Goal: Information Seeking & Learning: Learn about a topic

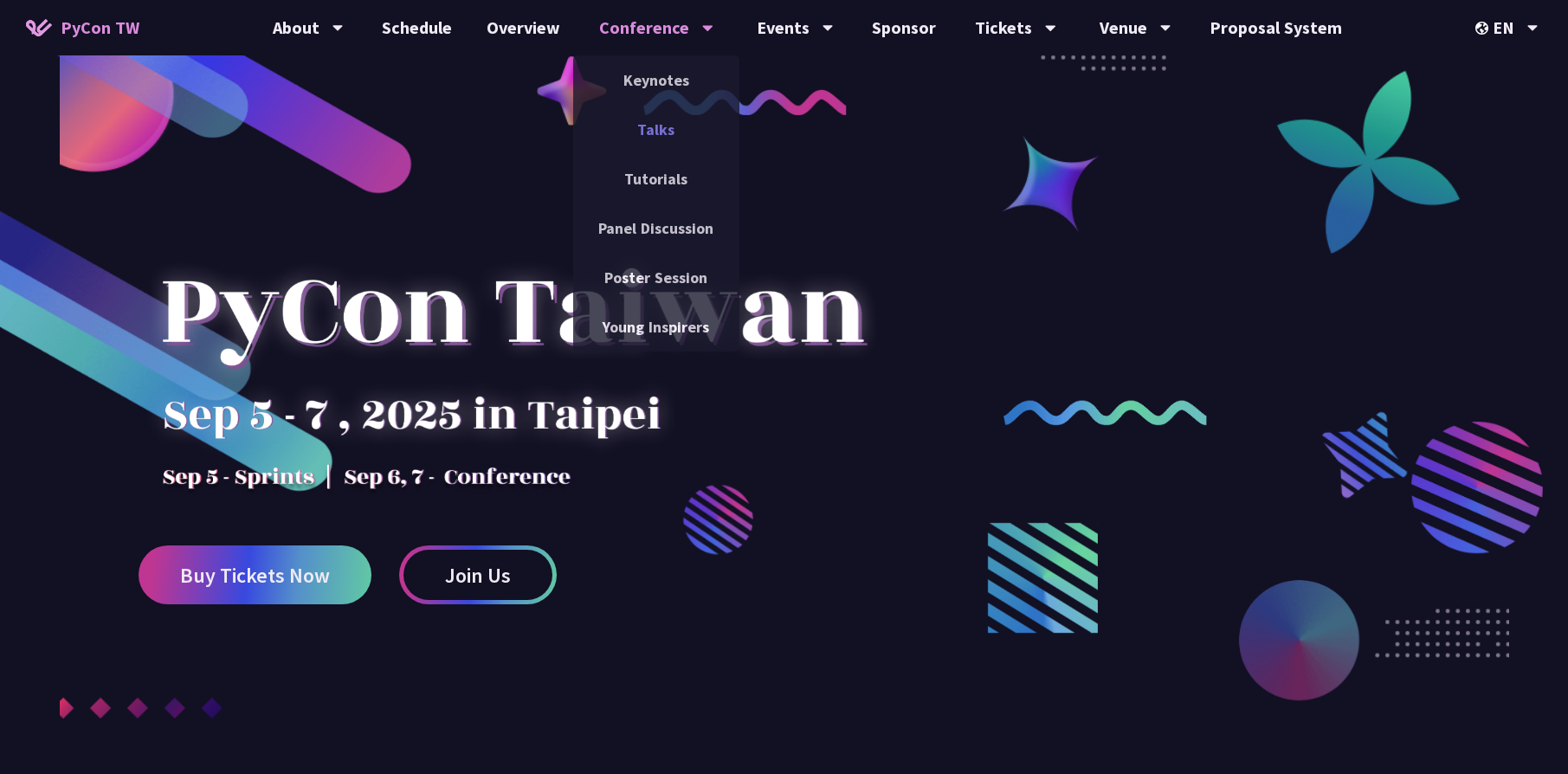
click at [656, 132] on link "Talks" at bounding box center [656, 129] width 166 height 40
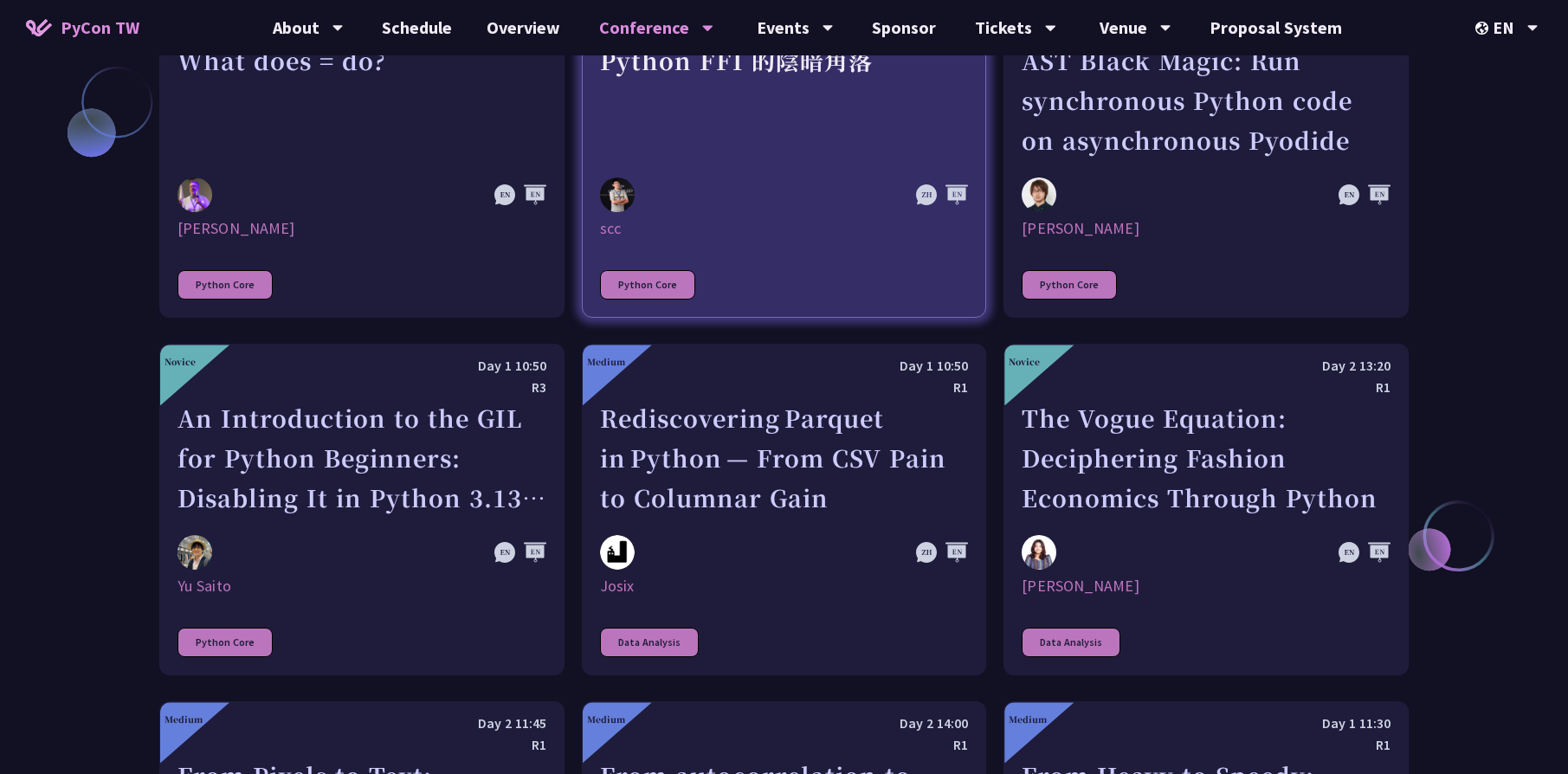
scroll to position [4825, 0]
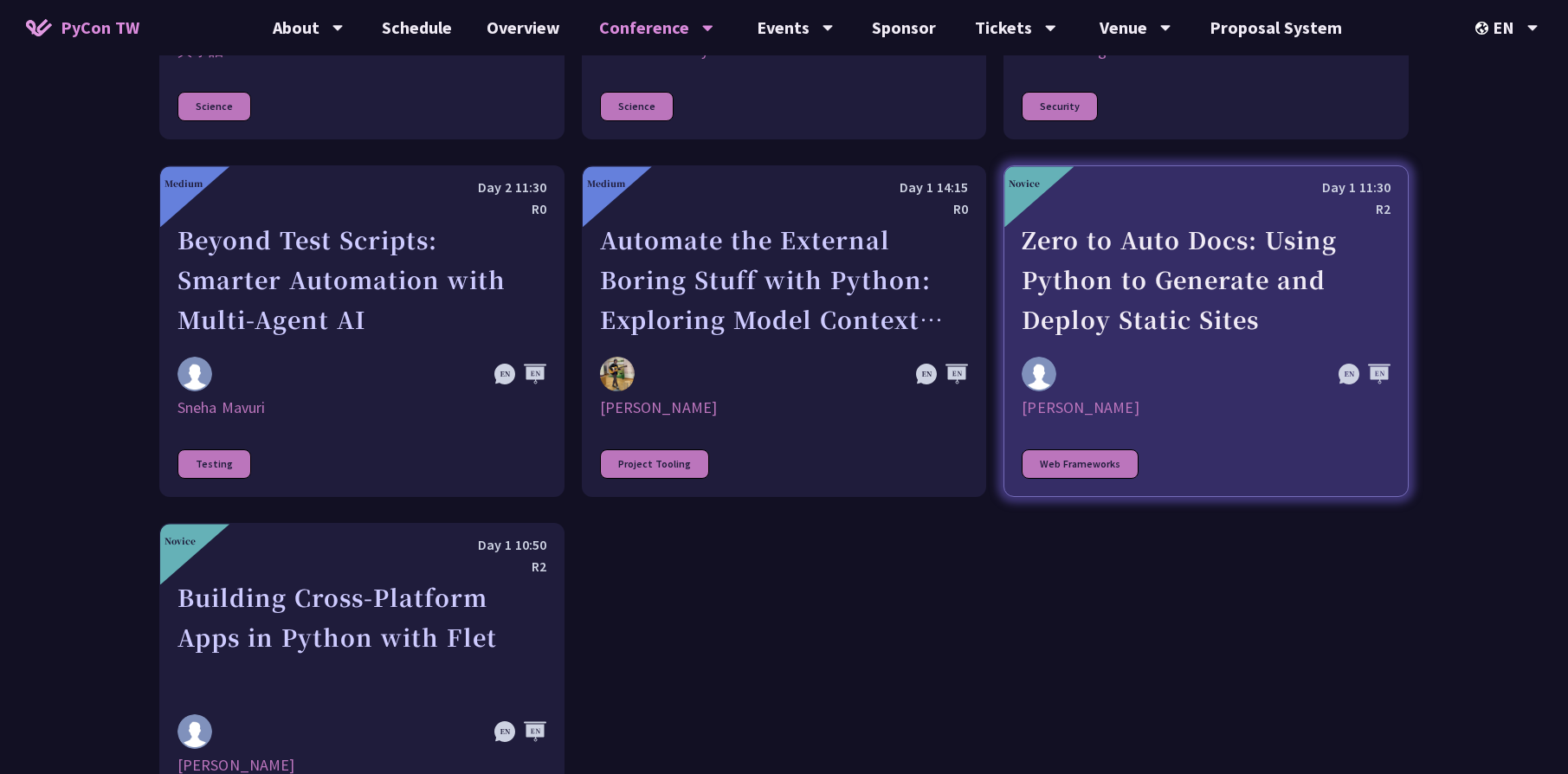
click at [1267, 357] on div at bounding box center [1151, 374] width 258 height 35
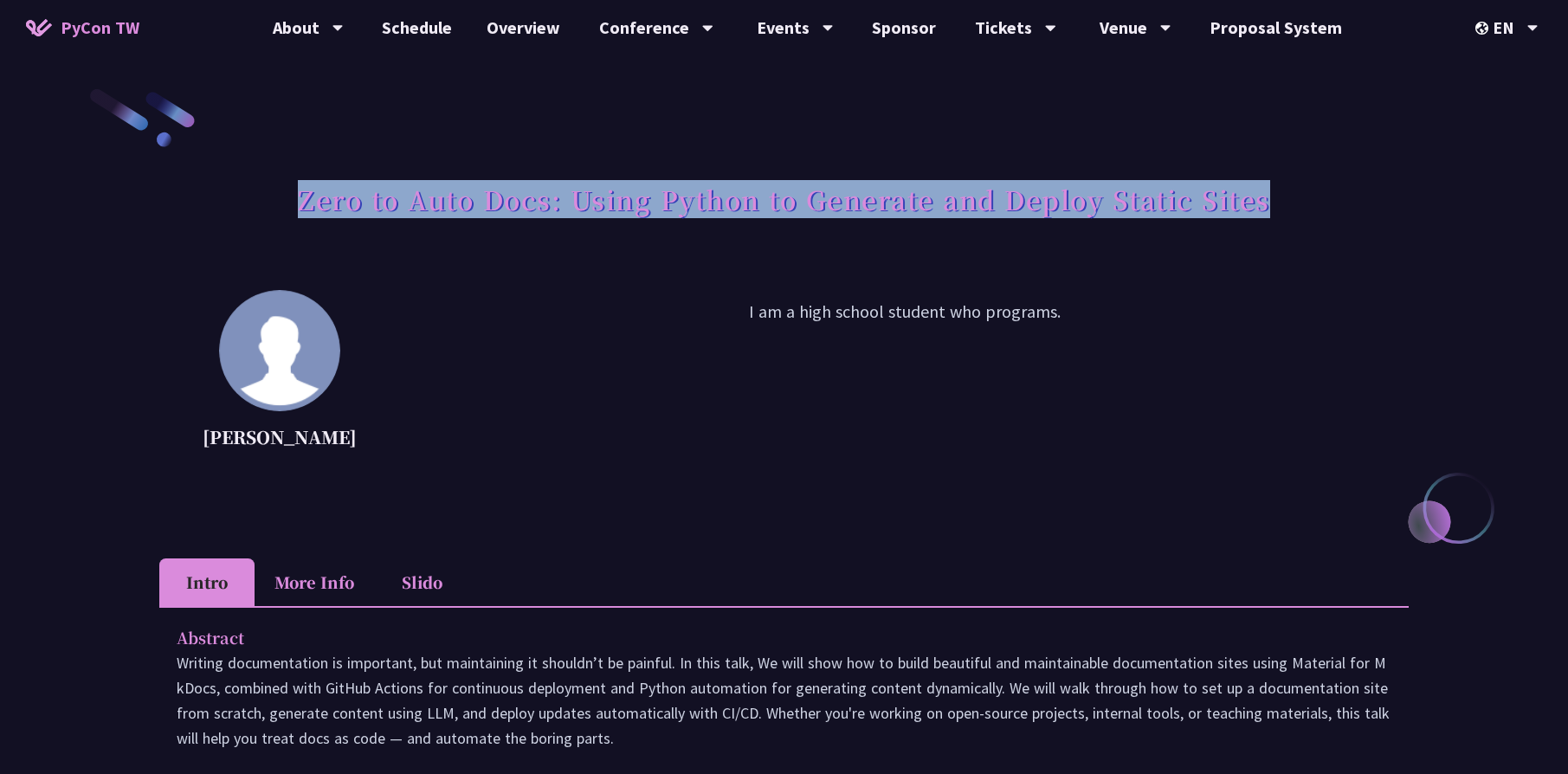
drag, startPoint x: 293, startPoint y: 190, endPoint x: 1266, endPoint y: 212, distance: 973.2
click at [1266, 212] on div "Zero to Auto Docs: Using Python to Generate and Deploy Static Sites" at bounding box center [784, 218] width 1250 height 91
copy h1 "Zero to Auto Docs: Using Python to Generate and Deploy Static Sites"
